Goal: Task Accomplishment & Management: Manage account settings

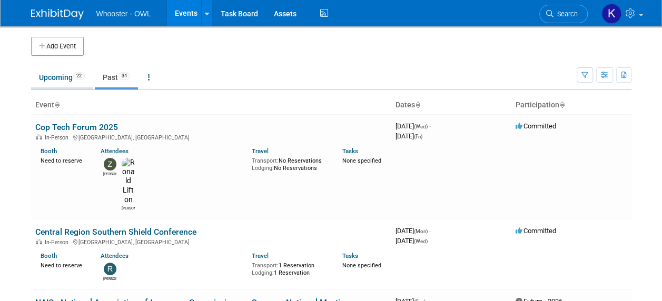
click at [60, 76] on link "Upcoming 22" at bounding box center [62, 77] width 62 height 20
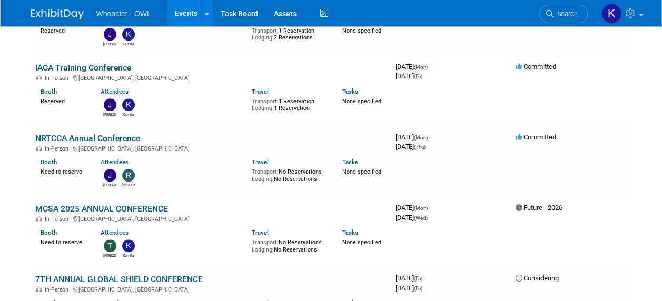
scroll to position [421, 0]
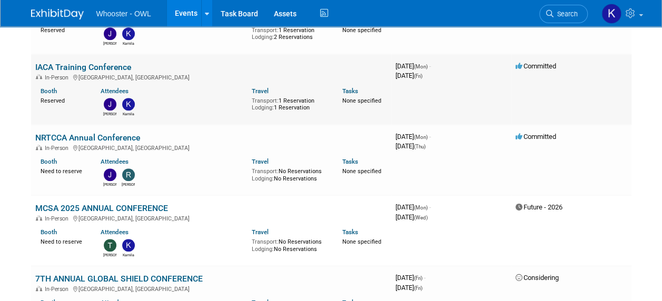
click at [82, 66] on link "IACA Training Conference" at bounding box center [83, 67] width 96 height 10
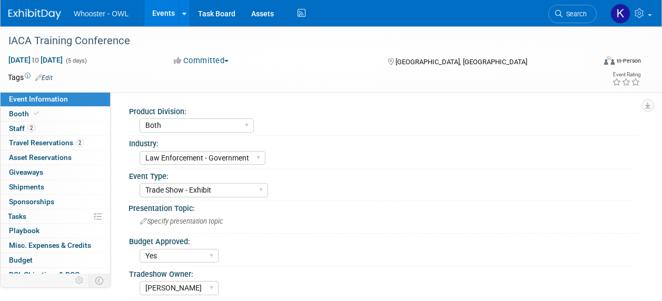
select select "Both"
select select "Law Enforcement - Government"
select select "Trade Show - Exhibit"
select select "Yes"
select select "Kamila Castaneda"
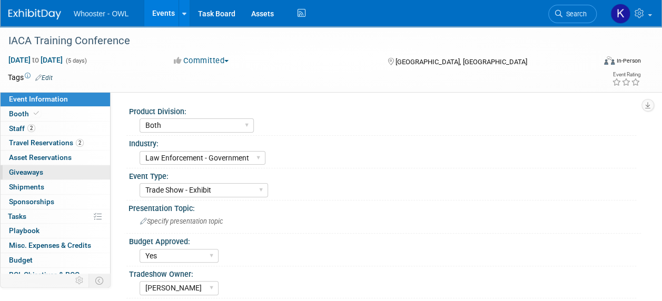
scroll to position [35, 0]
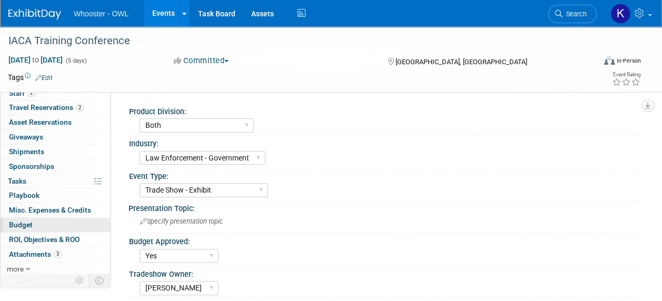
click at [58, 225] on link "Budget" at bounding box center [56, 225] width 110 height 14
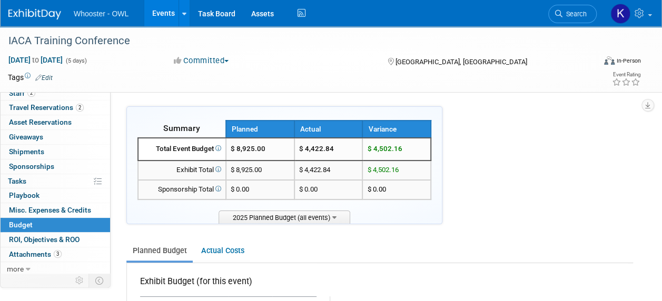
scroll to position [158, 0]
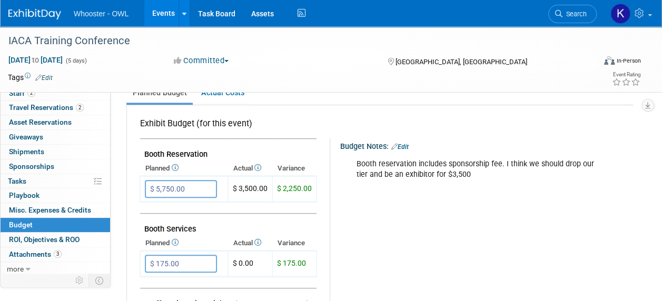
click at [152, 15] on link "Events" at bounding box center [163, 13] width 38 height 26
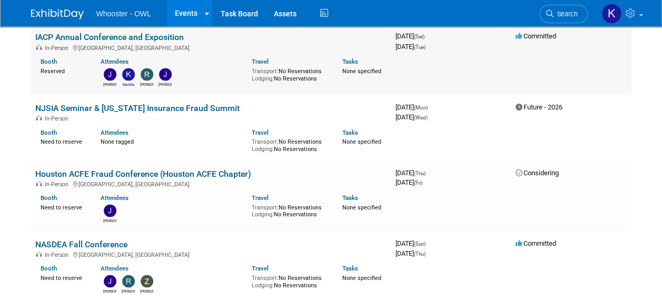
scroll to position [1053, 0]
